Goal: Information Seeking & Learning: Learn about a topic

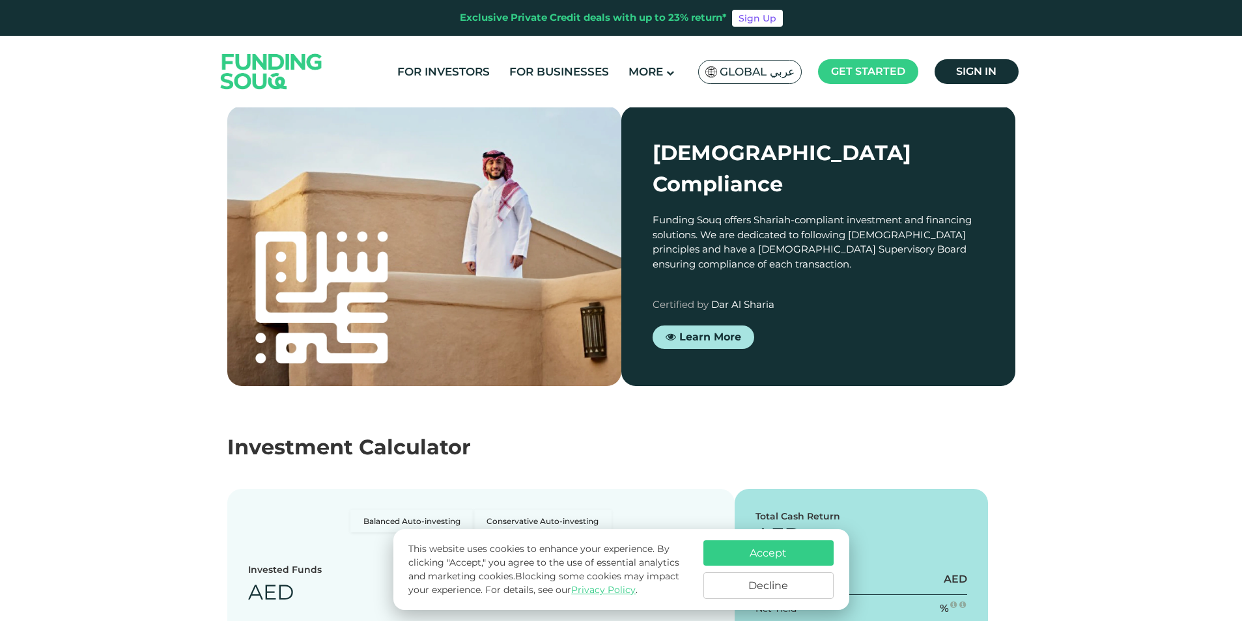
scroll to position [1563, 0]
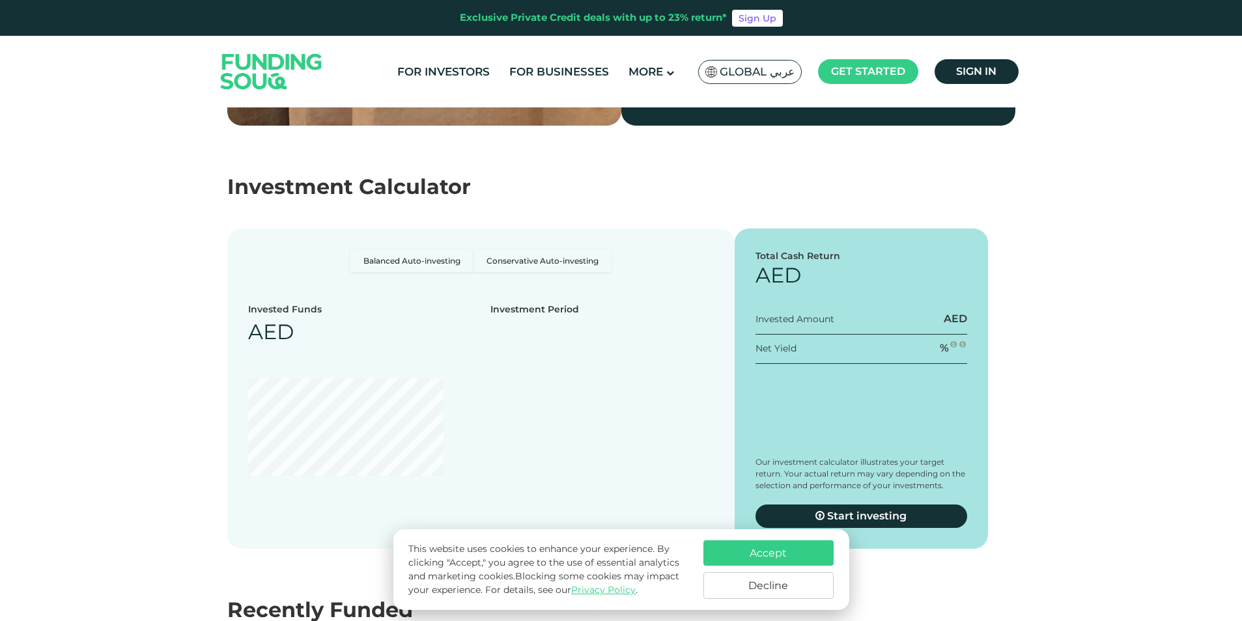
click at [796, 555] on button "Accept" at bounding box center [768, 552] width 130 height 25
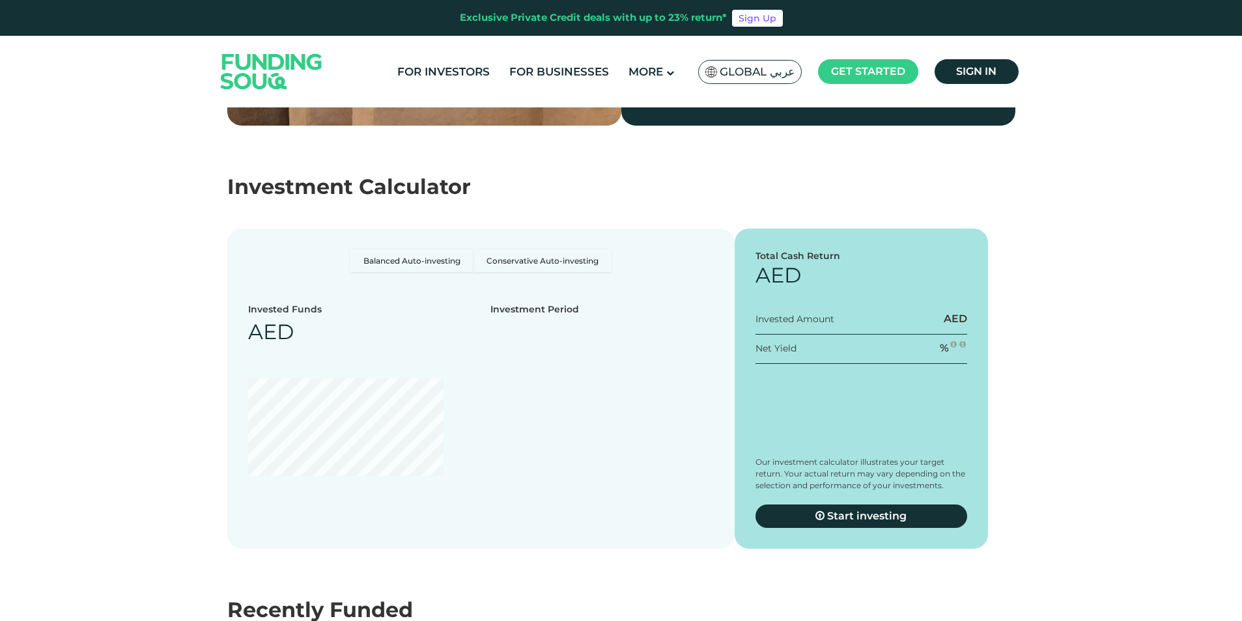
click at [546, 58] on ul "For Investors For Businesses More About Us How It Works" at bounding box center [705, 72] width 637 height 31
click at [560, 85] on ul "For Investors For Businesses More About Us How It Works" at bounding box center [705, 72] width 637 height 31
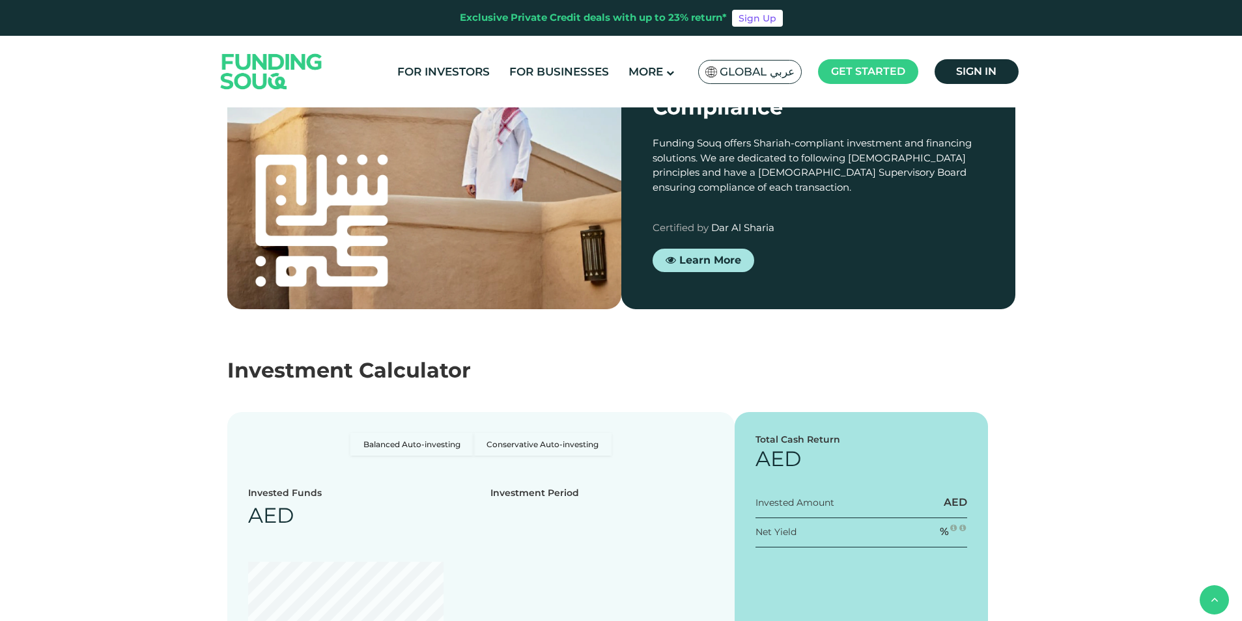
scroll to position [1367, 0]
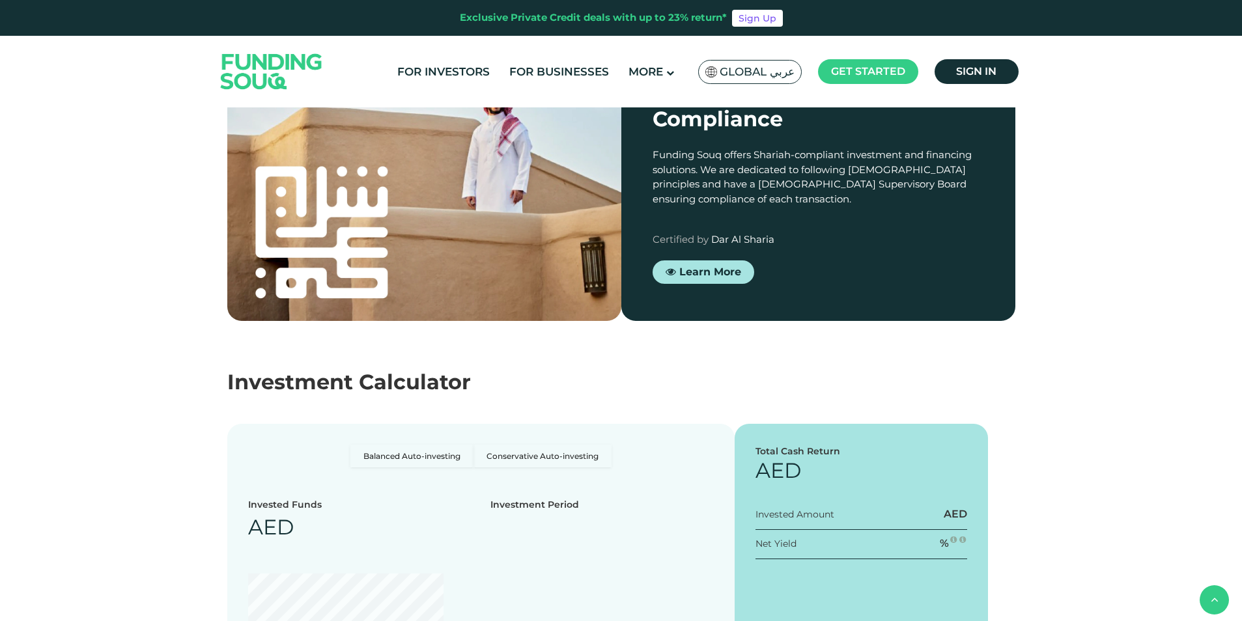
click at [637, 145] on td "8% p.a" at bounding box center [638, 120] width 118 height 49
click at [621, 66] on div "Real Estate" at bounding box center [638, 57] width 87 height 17
drag, startPoint x: 740, startPoint y: 364, endPoint x: 802, endPoint y: 355, distance: 63.1
click at [788, 96] on th "Stock Market (S&P500)" at bounding box center [757, 55] width 118 height 81
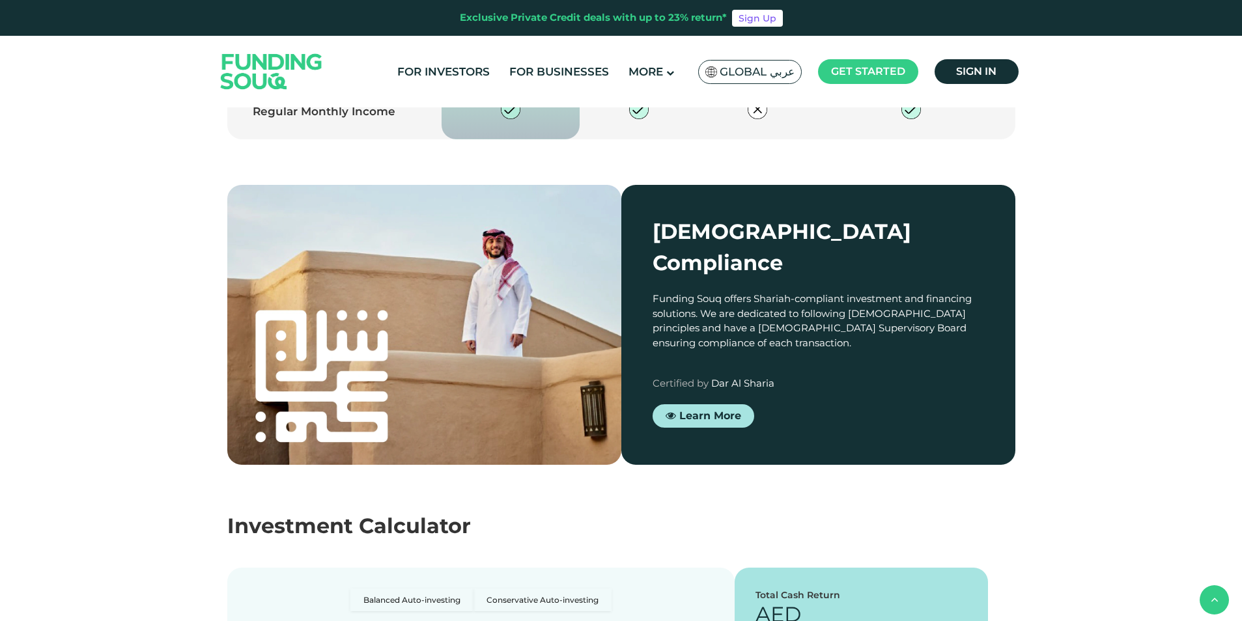
drag, startPoint x: 802, startPoint y: 355, endPoint x: 928, endPoint y: 367, distance: 126.1
click at [588, 73] on link "For Businesses" at bounding box center [559, 71] width 106 height 21
click at [438, 72] on link "For Investors" at bounding box center [443, 71] width 99 height 21
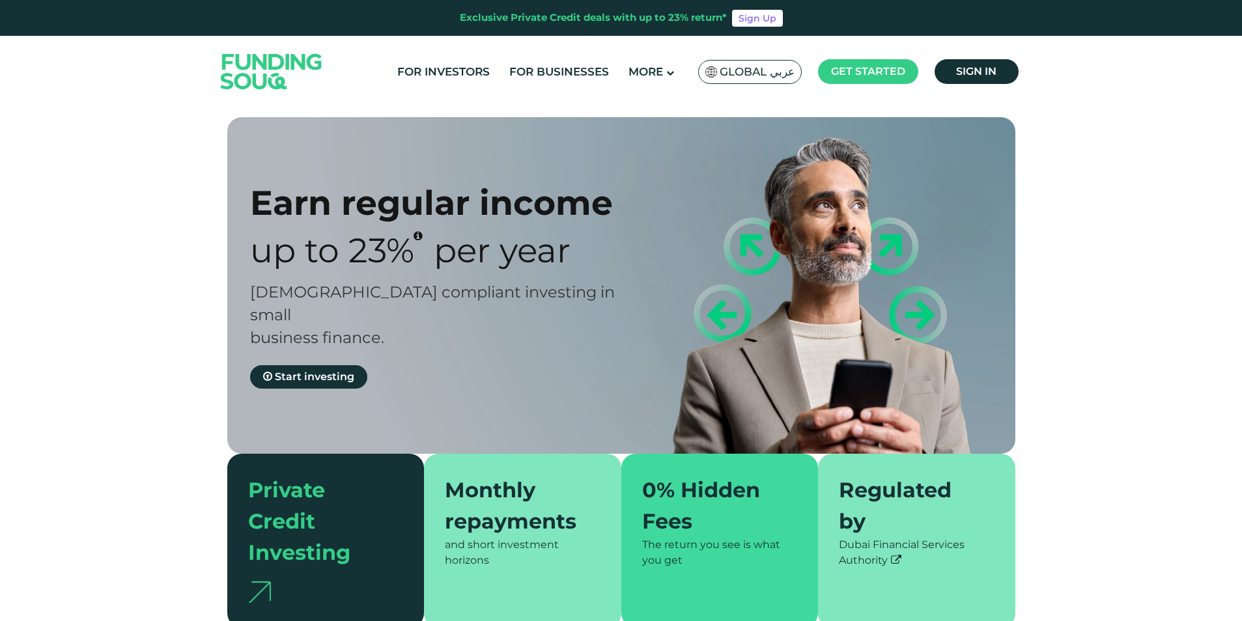
click at [897, 512] on div "Regulated by" at bounding box center [909, 506] width 140 height 63
click at [307, 72] on img at bounding box center [272, 71] width 128 height 66
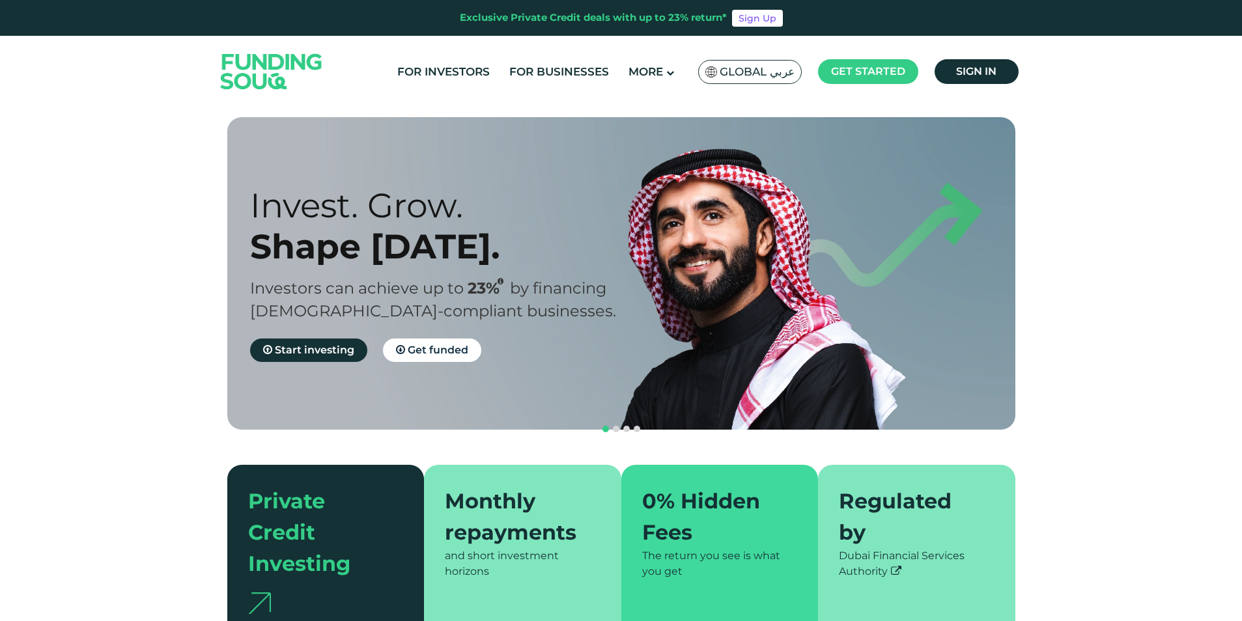
drag, startPoint x: 897, startPoint y: 581, endPoint x: 871, endPoint y: 584, distance: 25.6
click at [897, 581] on div "Regulated by Dubai Financial Services Authority" at bounding box center [916, 552] width 197 height 174
